Goal: Communication & Community: Answer question/provide support

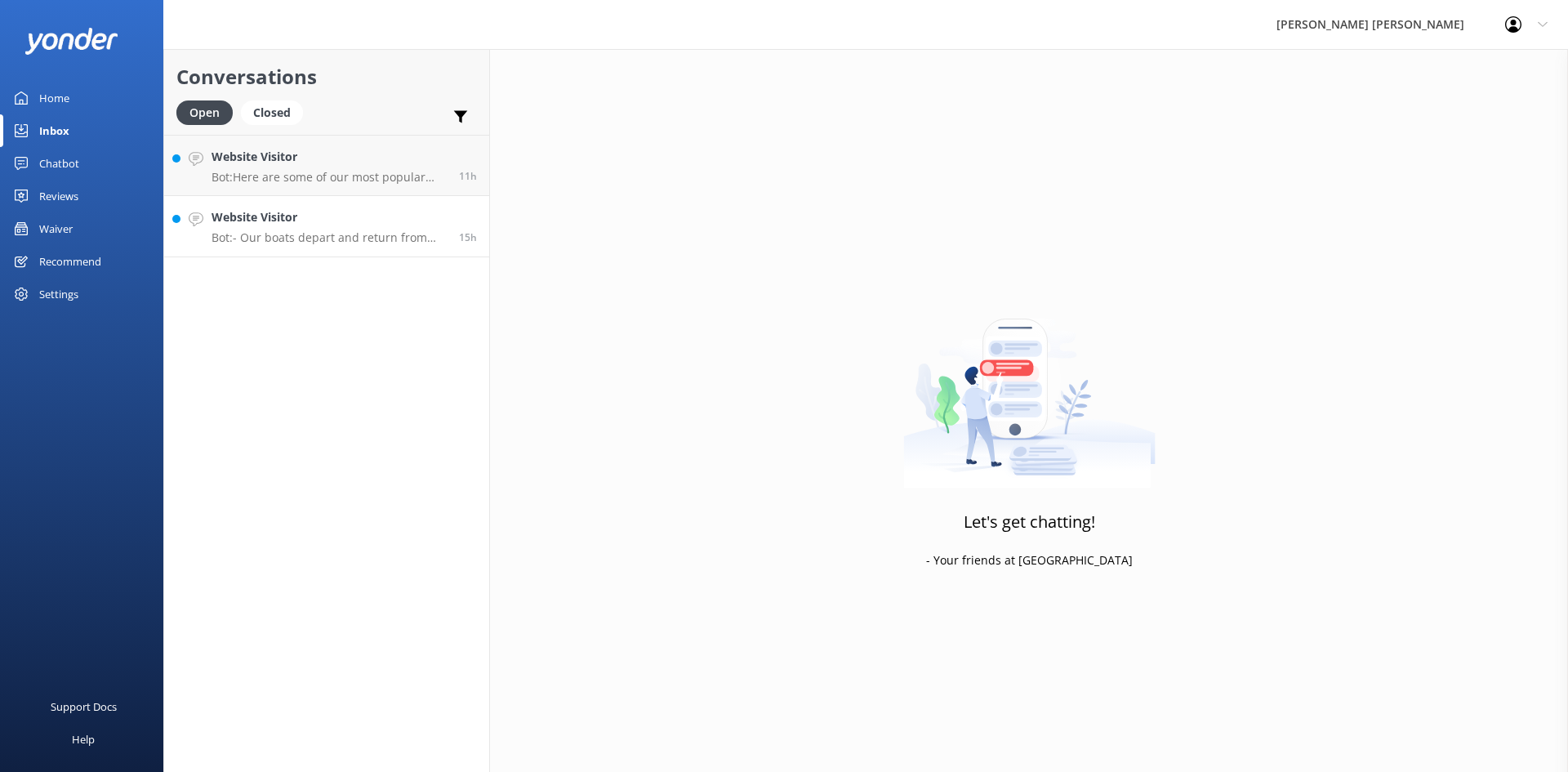
click at [342, 243] on p "Bot: - Our boats depart and return from [GEOGRAPHIC_DATA]. - The Vista Cruise c…" at bounding box center [329, 238] width 235 height 15
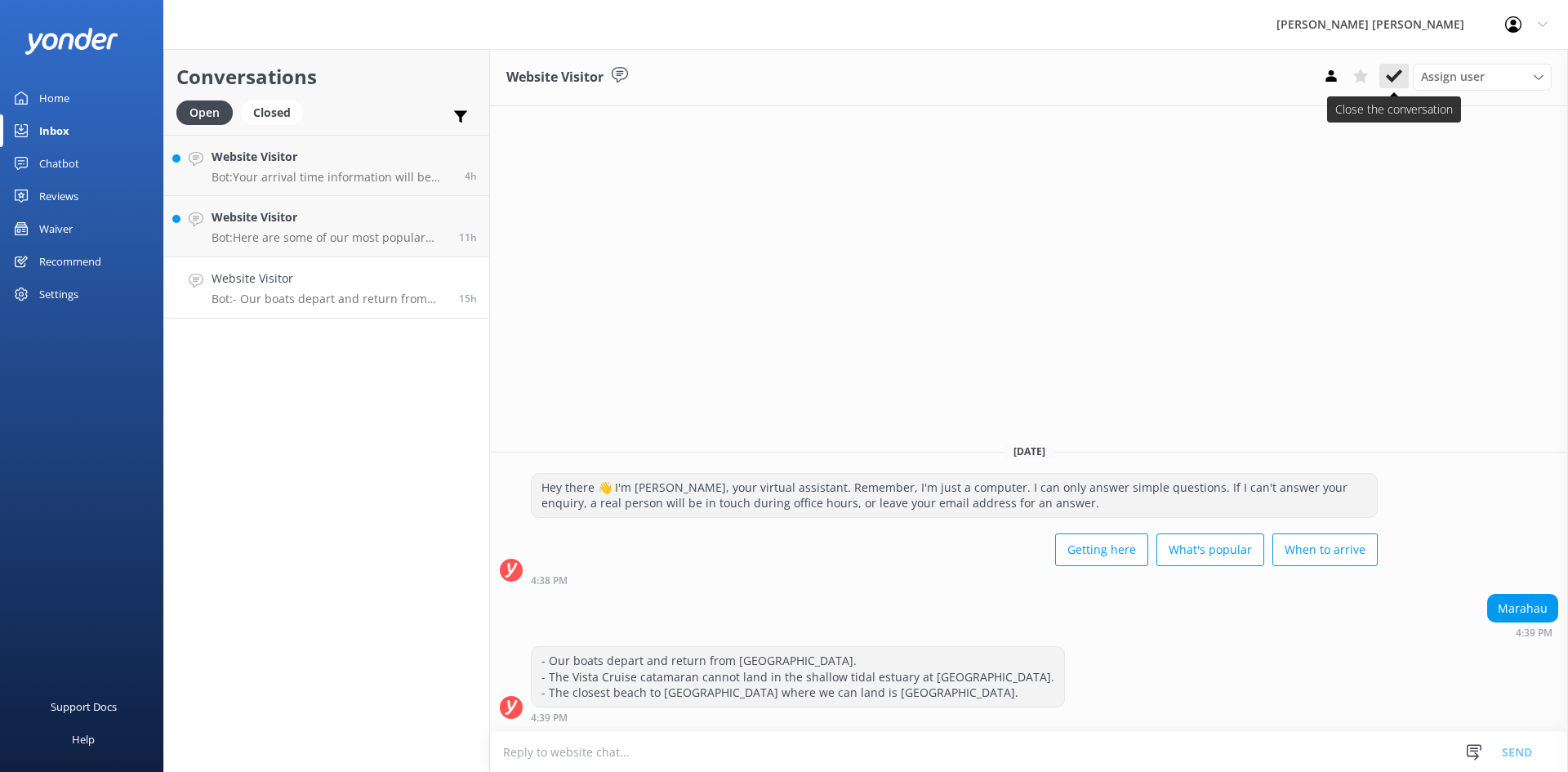
click at [892, 71] on use at bounding box center [1394, 76] width 16 height 13
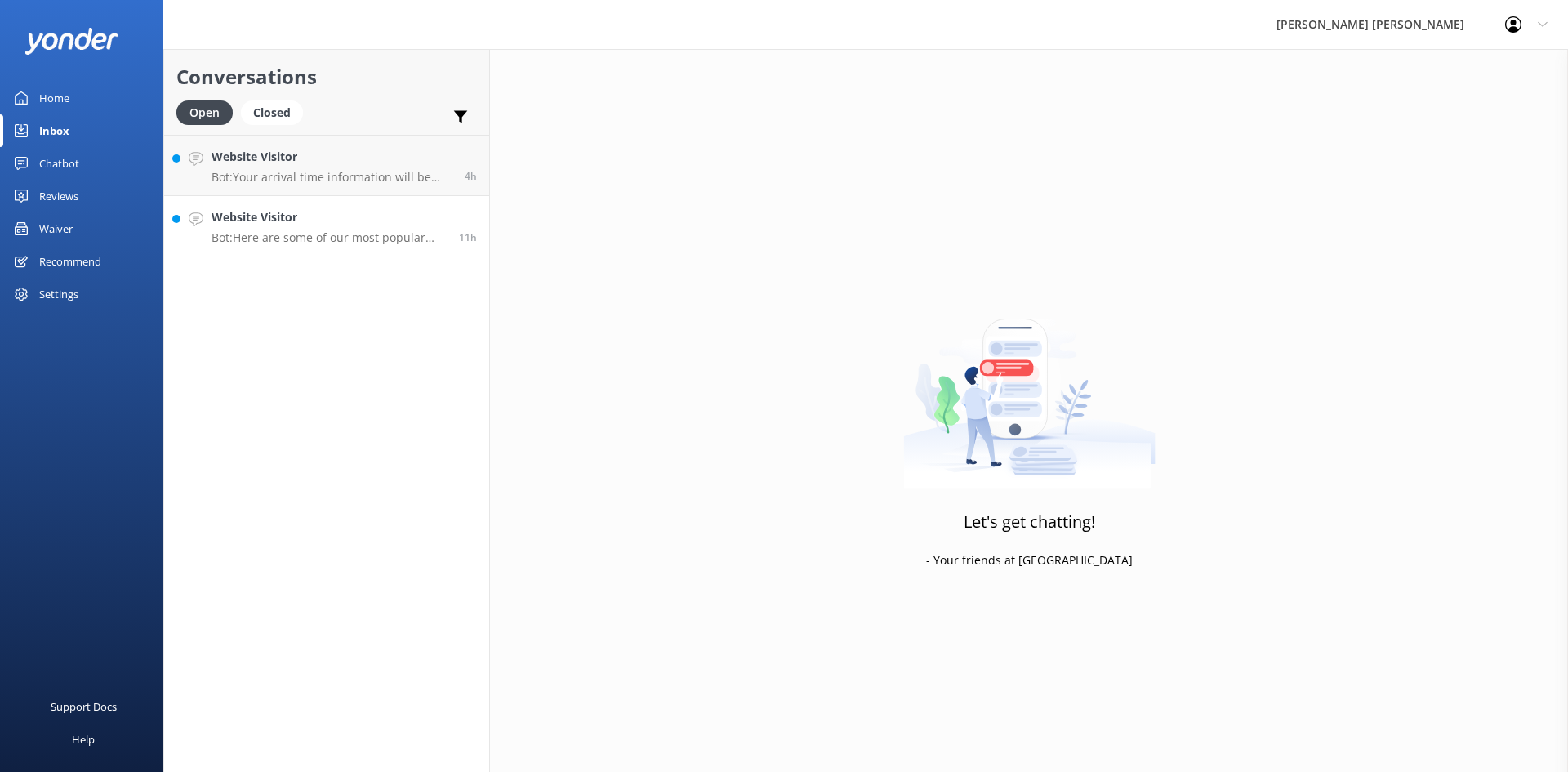
click at [355, 210] on h4 "Website Visitor" at bounding box center [329, 216] width 235 height 18
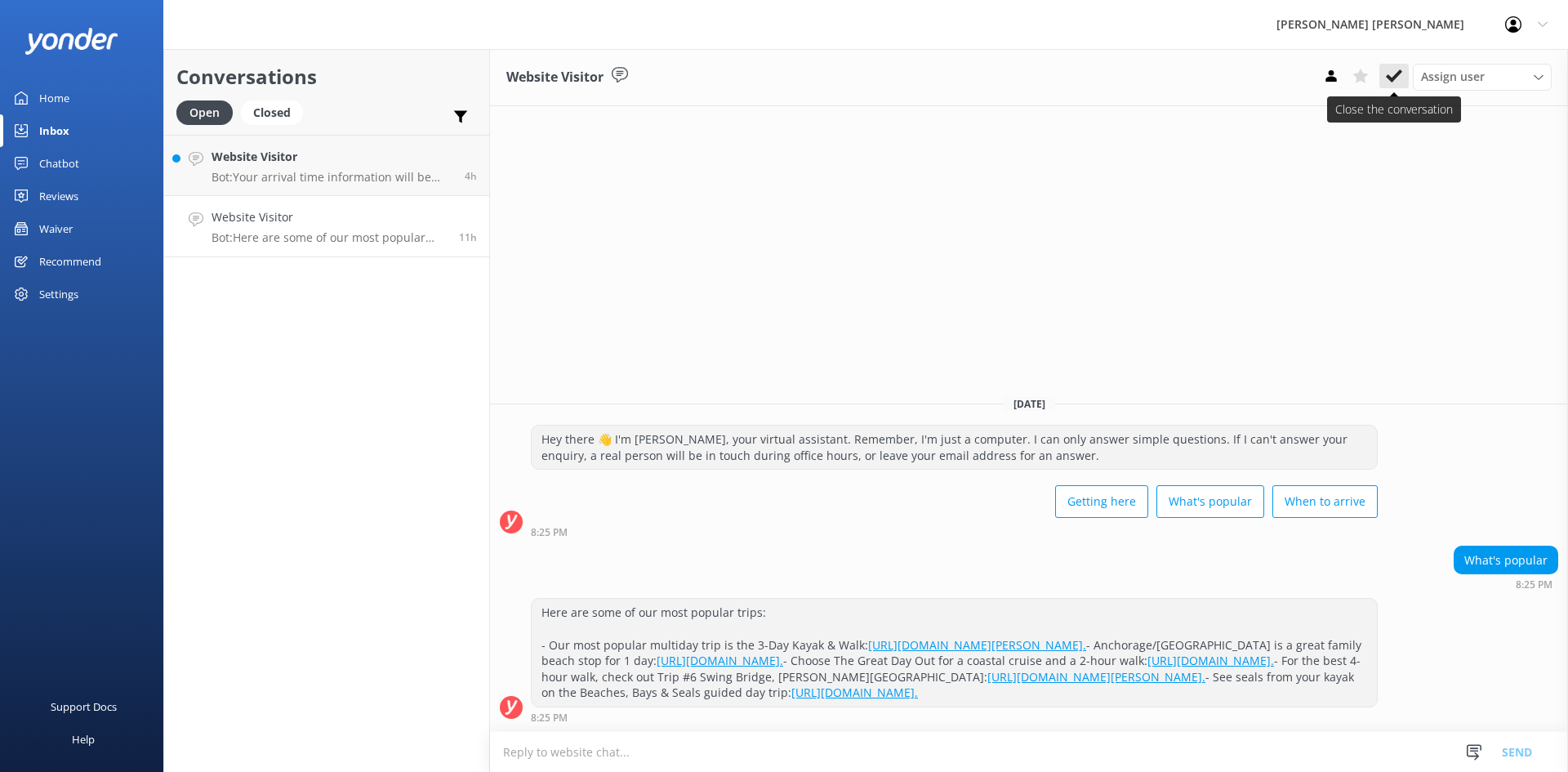
click at [892, 80] on button at bounding box center [1394, 76] width 29 height 24
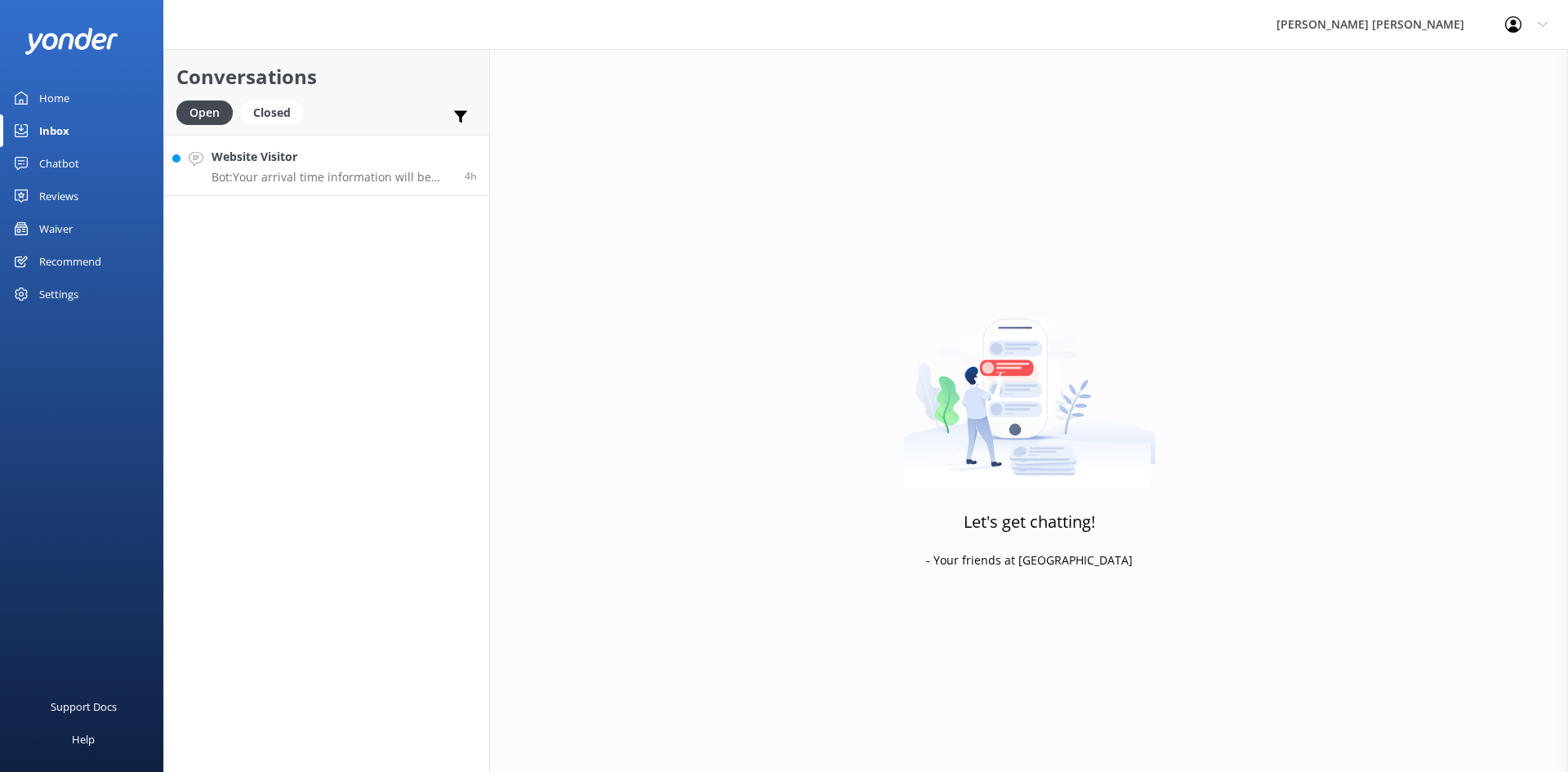
click at [288, 164] on h4 "Website Visitor" at bounding box center [332, 156] width 241 height 18
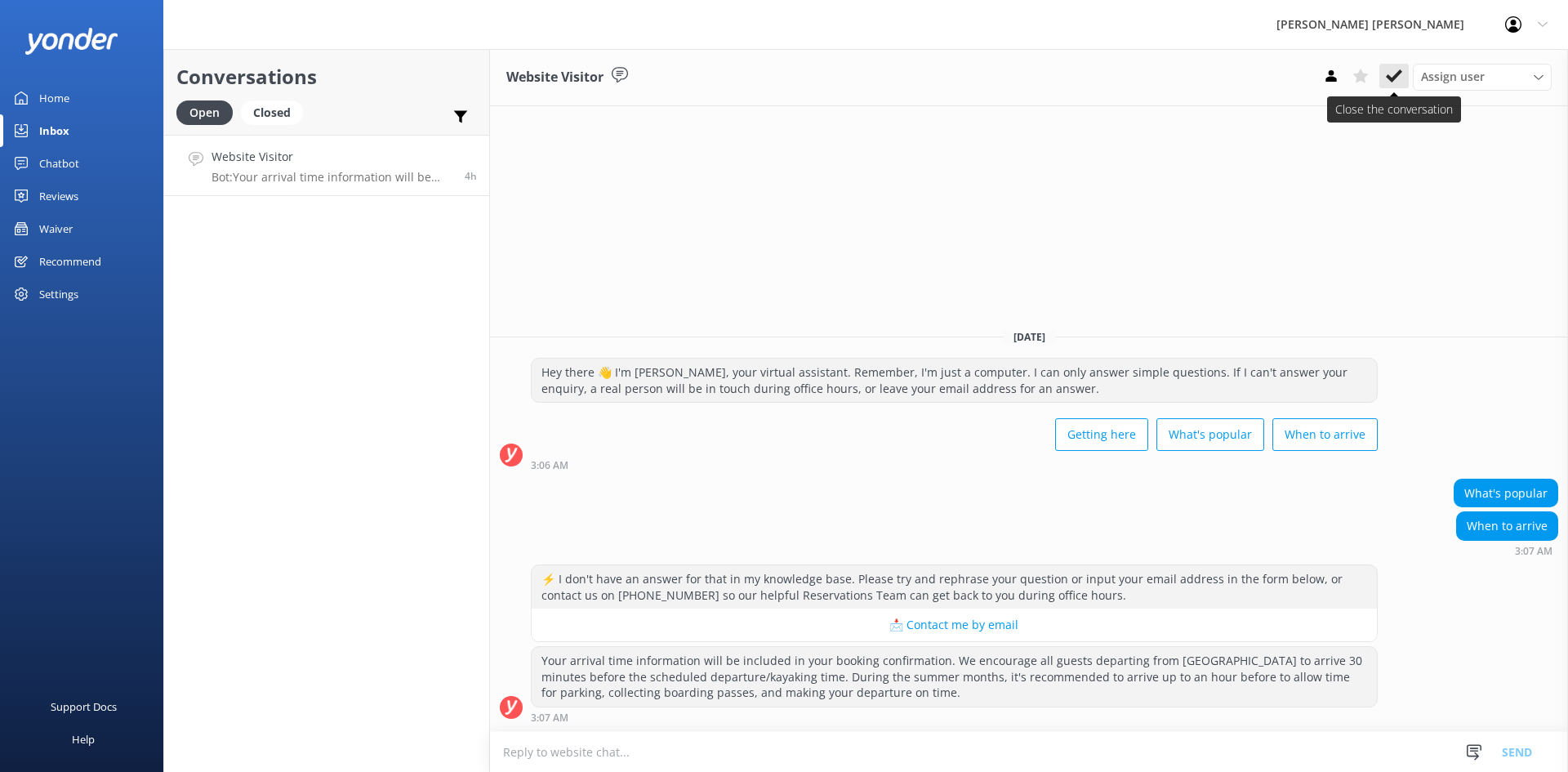
click at [892, 69] on icon at bounding box center [1394, 75] width 16 height 16
